Goal: Navigation & Orientation: Find specific page/section

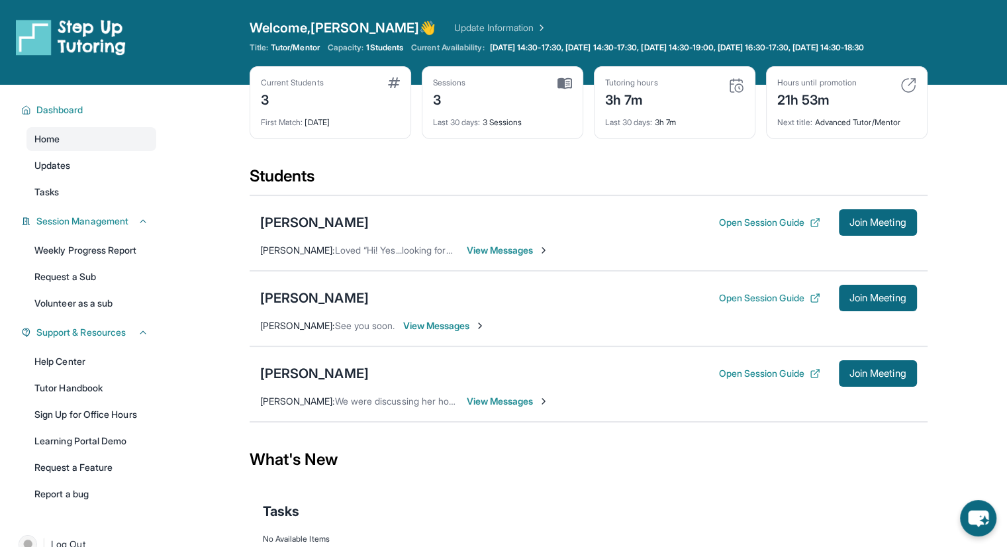
click at [626, 126] on div "Last 30 days : 3h 7m" at bounding box center [674, 118] width 139 height 19
click at [624, 156] on div "Current Students 3 First Match : [DATE] Sessions 3 Last 30 days : 3 Sessions Tu…" at bounding box center [589, 115] width 678 height 99
click at [731, 380] on button "Open Session Guide" at bounding box center [768, 373] width 101 height 13
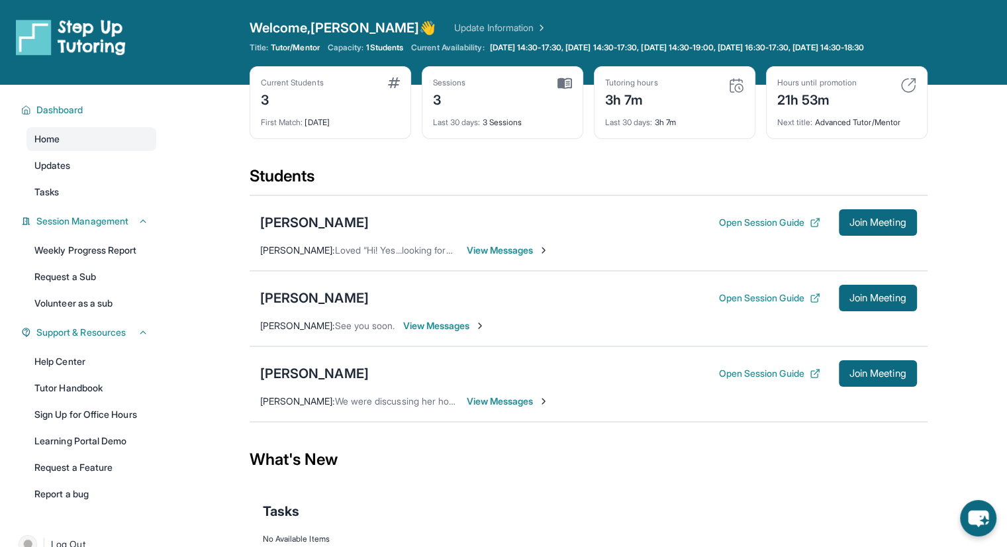
click at [763, 220] on div "Open Session Guide Join Meeting" at bounding box center [817, 222] width 198 height 26
click at [745, 229] on button "Open Session Guide" at bounding box center [768, 222] width 101 height 13
click at [281, 381] on div "[PERSON_NAME]" at bounding box center [314, 373] width 109 height 19
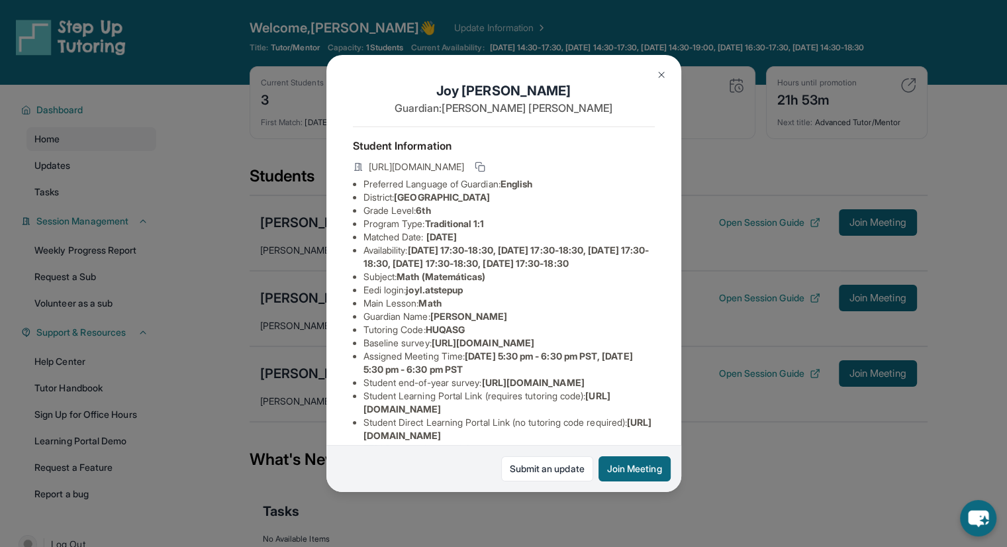
click at [432, 269] on span "[DATE] 17:30-18:30, [DATE] 17:30-18:30, [DATE] 17:30-18:30, [DATE] 17:30-18:30,…" at bounding box center [506, 256] width 286 height 24
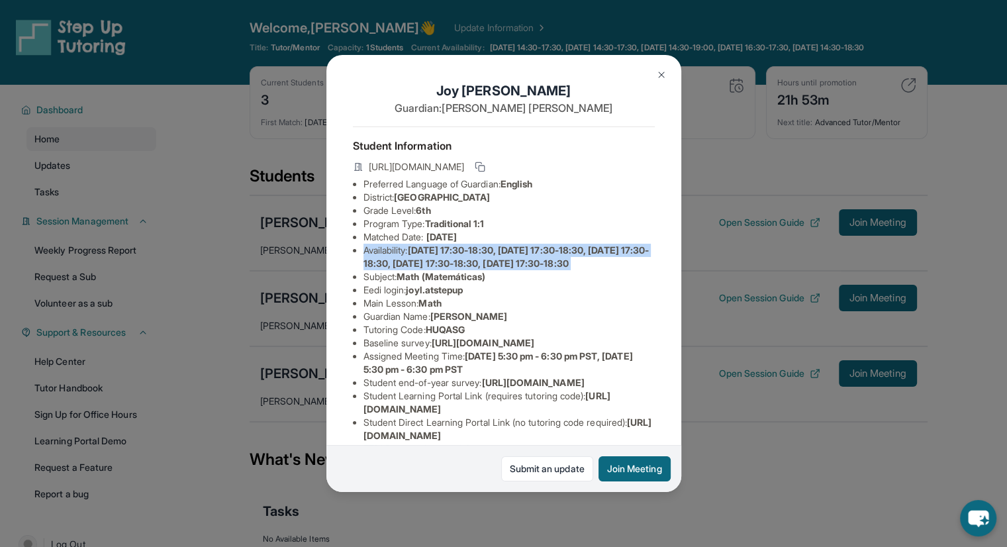
click at [432, 269] on span "[DATE] 17:30-18:30, [DATE] 17:30-18:30, [DATE] 17:30-18:30, [DATE] 17:30-18:30,…" at bounding box center [506, 256] width 286 height 24
click at [440, 270] on li "Availability: [DATE] 17:30-18:30, [DATE] 17:30-18:30, [DATE] 17:30-18:30, [DATE…" at bounding box center [508, 257] width 291 height 26
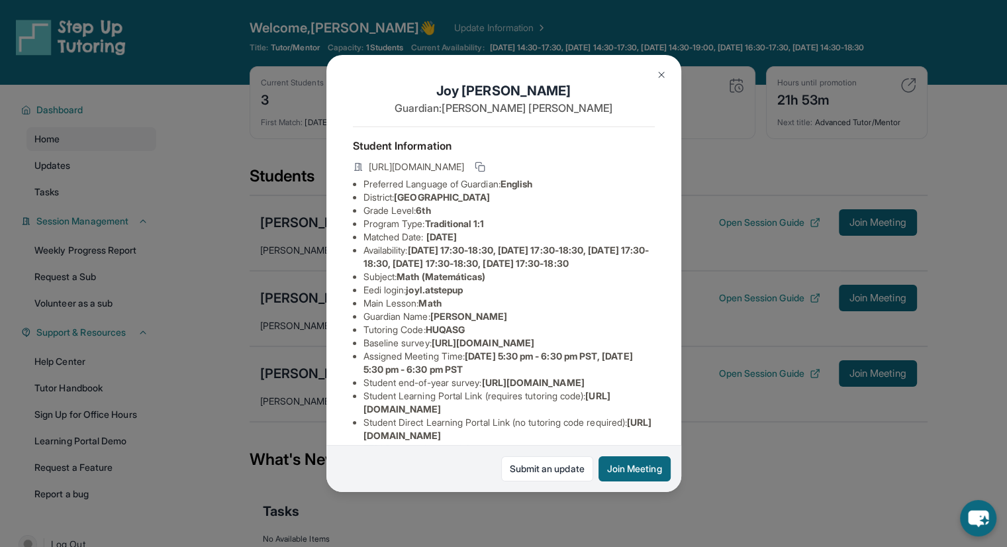
click at [440, 270] on li "Availability: [DATE] 17:30-18:30, [DATE] 17:30-18:30, [DATE] 17:30-18:30, [DATE…" at bounding box center [508, 257] width 291 height 26
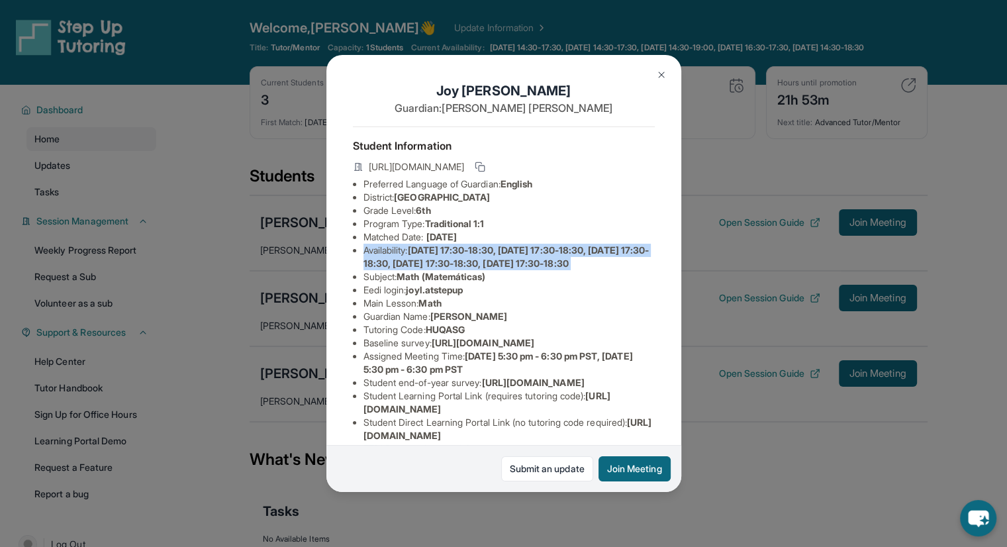
click at [440, 270] on li "Availability: [DATE] 17:30-18:30, [DATE] 17:30-18:30, [DATE] 17:30-18:30, [DATE…" at bounding box center [508, 257] width 291 height 26
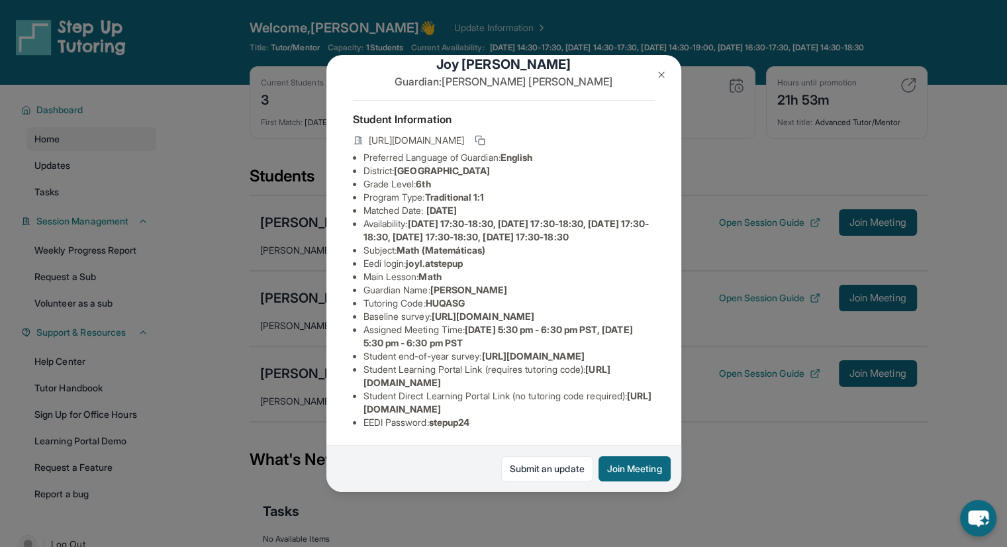
scroll to position [153, 0]
click at [481, 350] on span "[URL][DOMAIN_NAME]" at bounding box center [532, 355] width 103 height 11
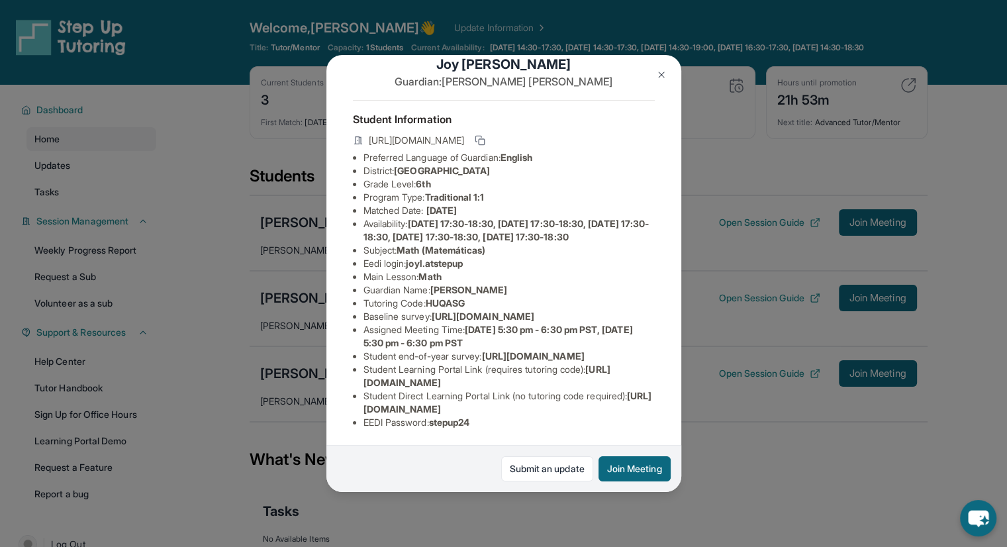
click at [481, 350] on span "[URL][DOMAIN_NAME]" at bounding box center [532, 355] width 103 height 11
click at [421, 366] on span "[URL][DOMAIN_NAME]" at bounding box center [486, 375] width 247 height 24
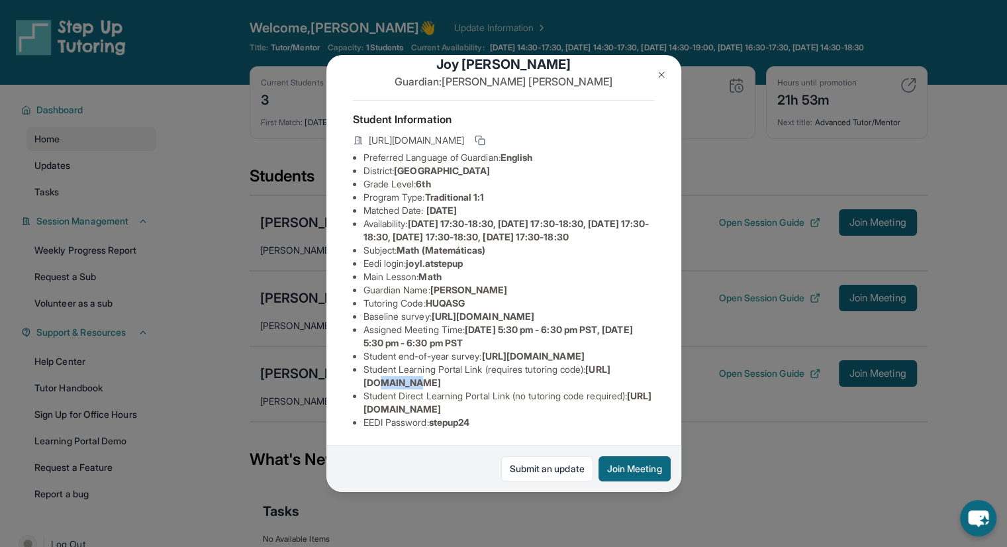
click at [421, 366] on span "[URL][DOMAIN_NAME]" at bounding box center [486, 375] width 247 height 24
click at [430, 397] on span "[URL][DOMAIN_NAME]" at bounding box center [507, 402] width 289 height 24
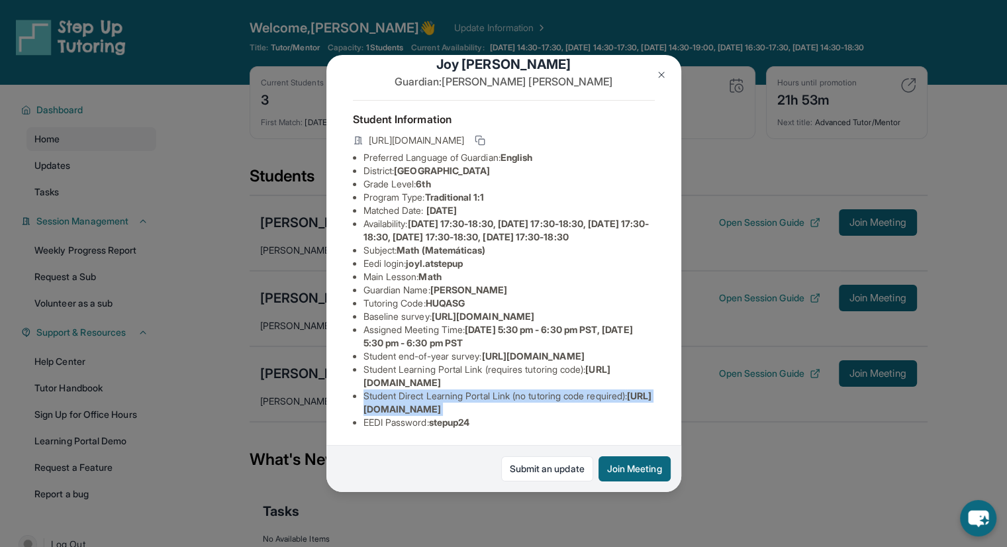
click at [430, 397] on span "[URL][DOMAIN_NAME]" at bounding box center [507, 402] width 289 height 24
click at [661, 73] on img at bounding box center [661, 75] width 11 height 11
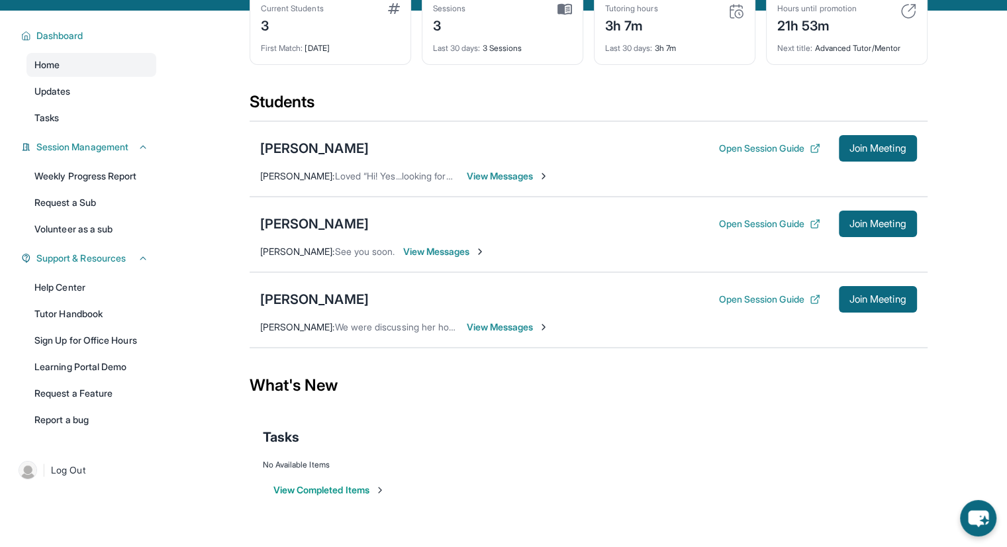
scroll to position [0, 0]
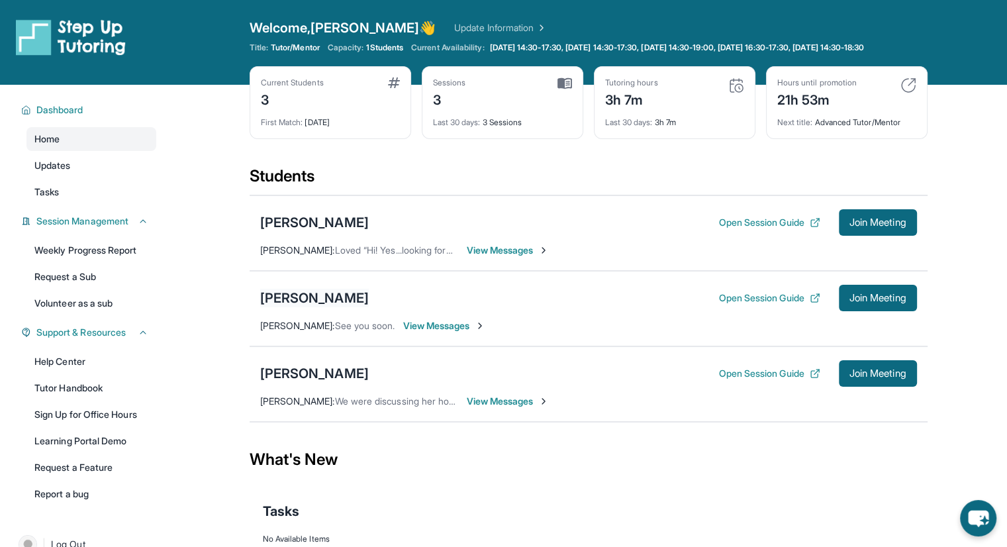
click at [325, 307] on div "[PERSON_NAME]" at bounding box center [314, 298] width 109 height 19
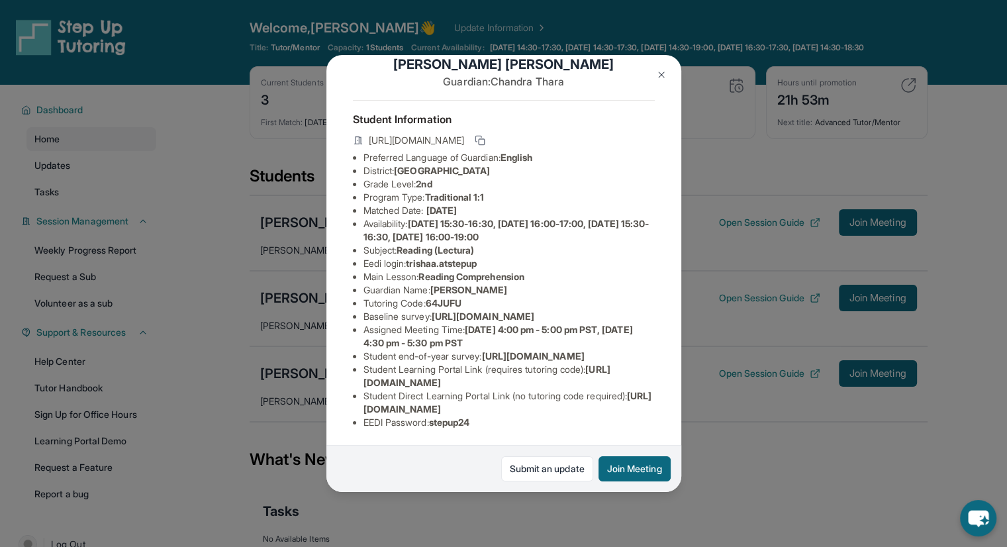
scroll to position [134, 0]
click at [663, 68] on button at bounding box center [661, 75] width 26 height 26
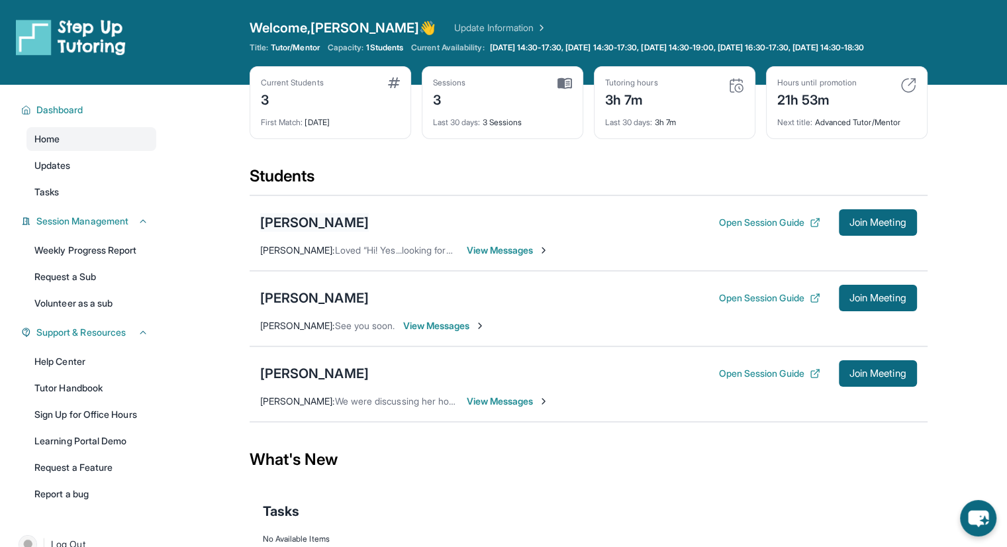
click at [283, 231] on div "[PERSON_NAME]" at bounding box center [314, 222] width 109 height 19
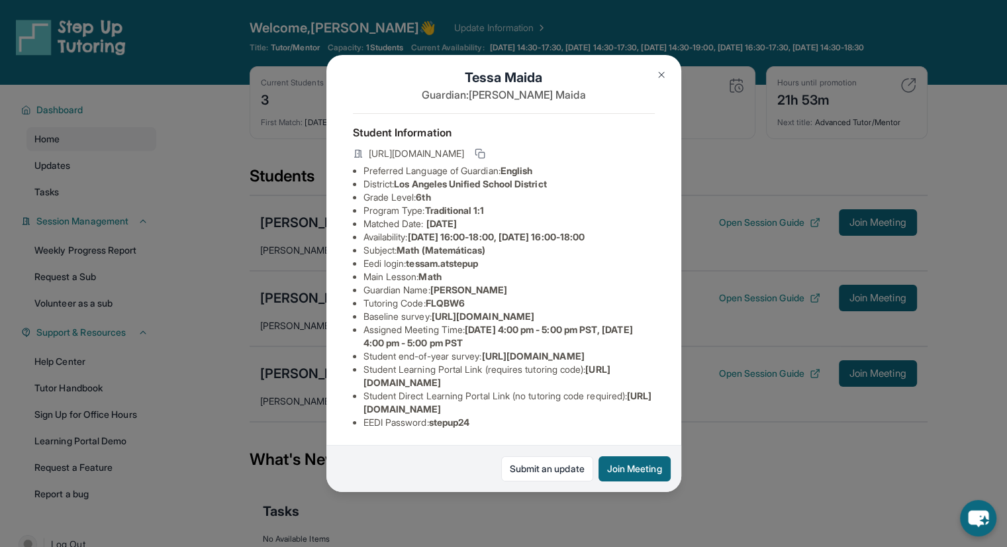
scroll to position [24, 0]
click at [654, 75] on button at bounding box center [661, 75] width 26 height 26
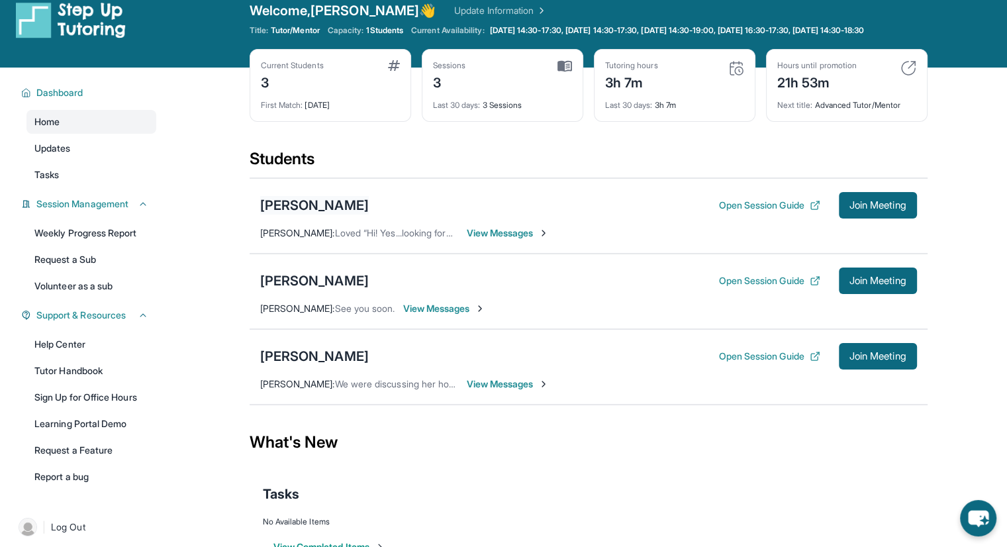
scroll to position [0, 0]
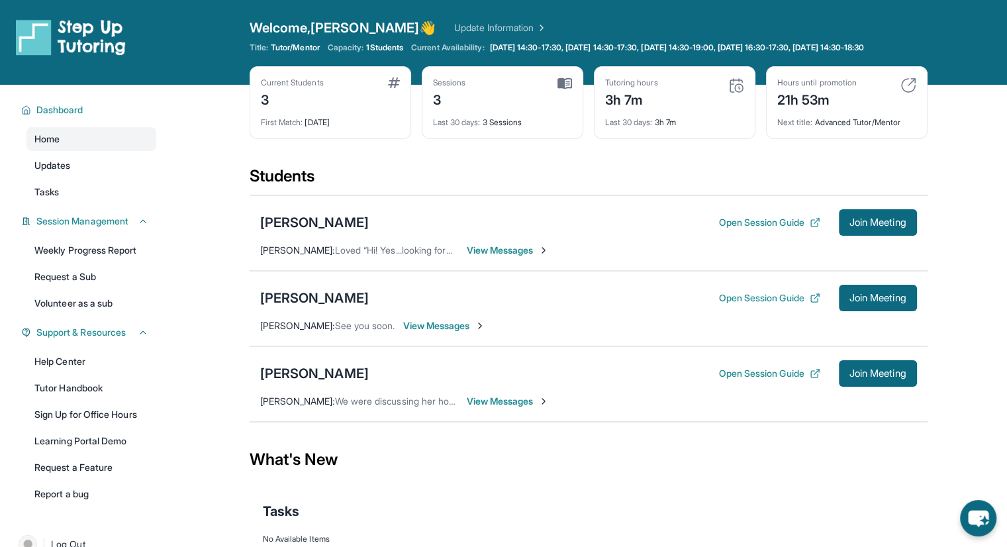
click at [374, 183] on div "Students" at bounding box center [589, 180] width 678 height 29
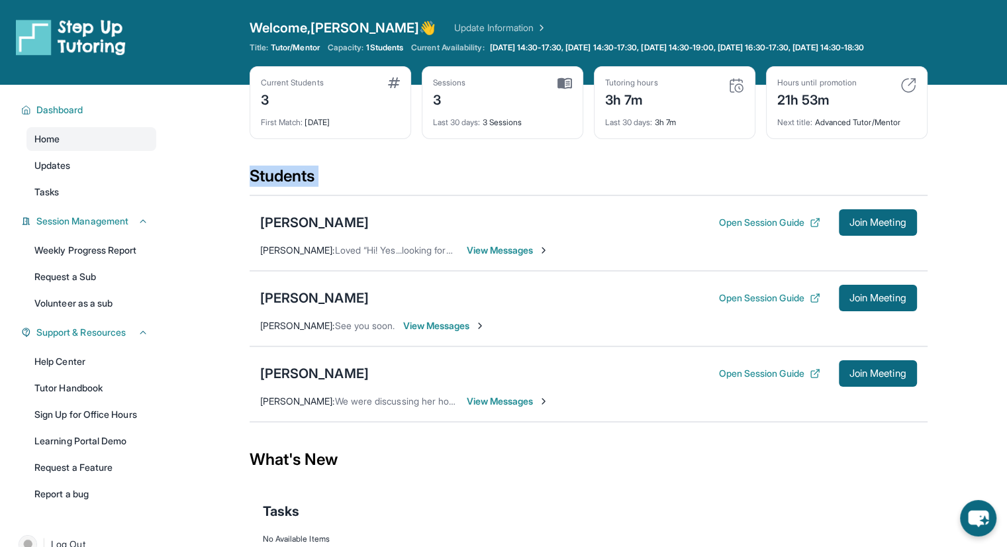
click at [374, 183] on div "Students" at bounding box center [589, 180] width 678 height 29
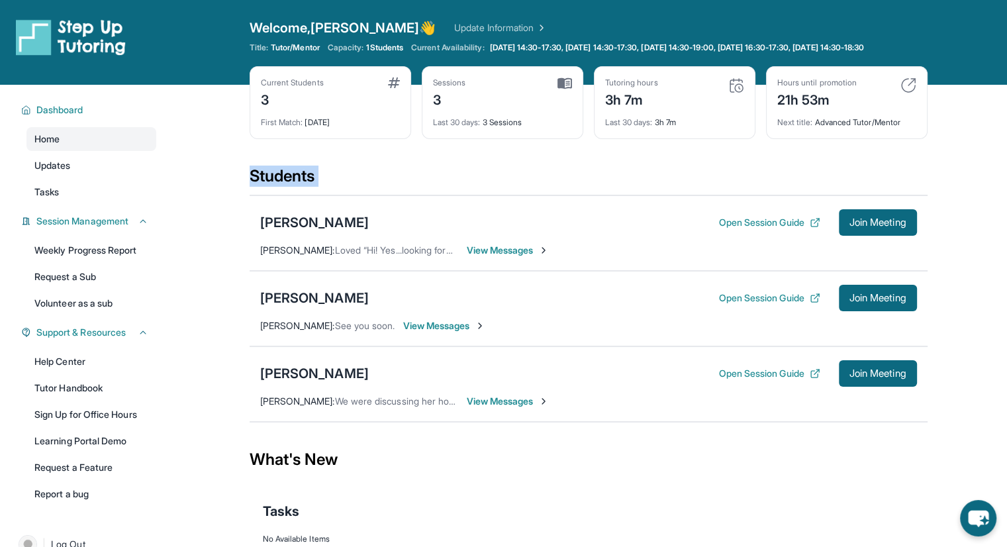
click at [374, 183] on div "Students" at bounding box center [589, 180] width 678 height 29
